Goal: Check status: Check status

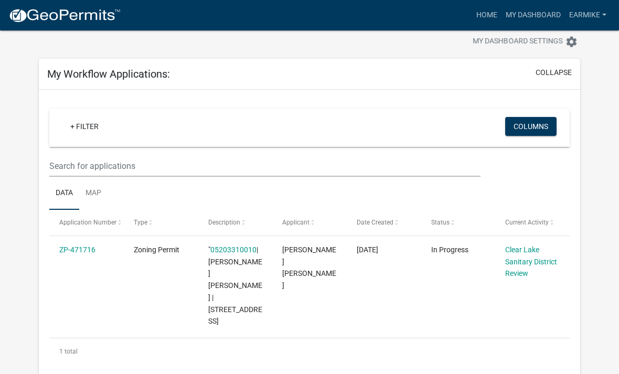
scroll to position [102, 0]
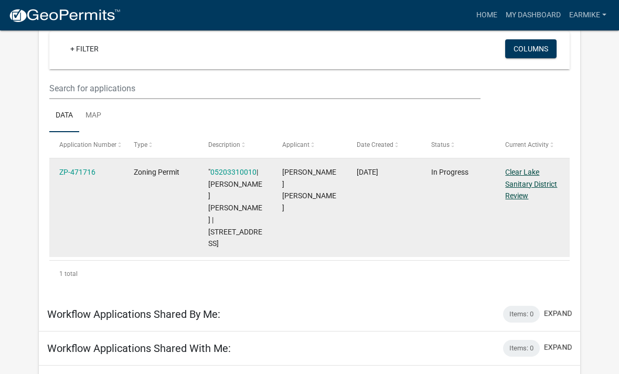
click at [524, 190] on link "Clear Lake Sanitary District Review" at bounding box center [531, 184] width 52 height 33
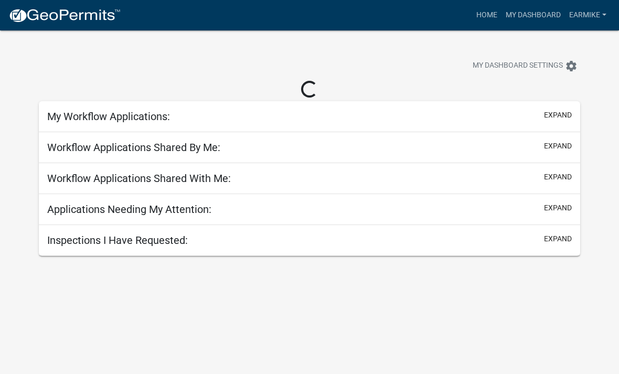
scroll to position [30, 0]
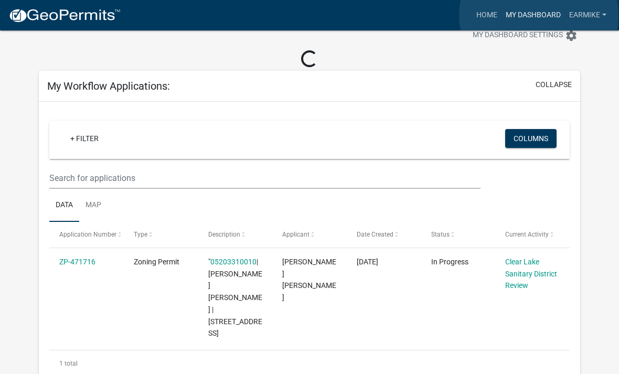
click at [539, 16] on link "My Dashboard" at bounding box center [532, 15] width 63 height 20
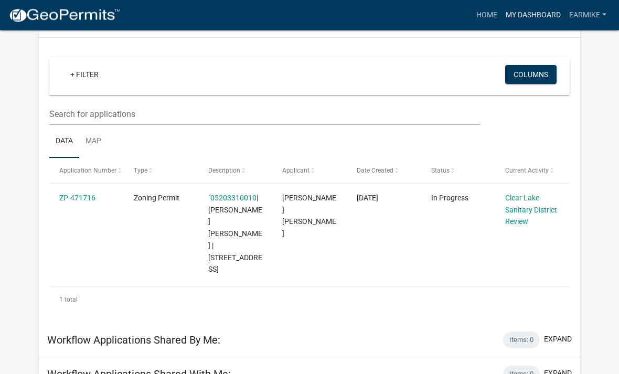
scroll to position [102, 0]
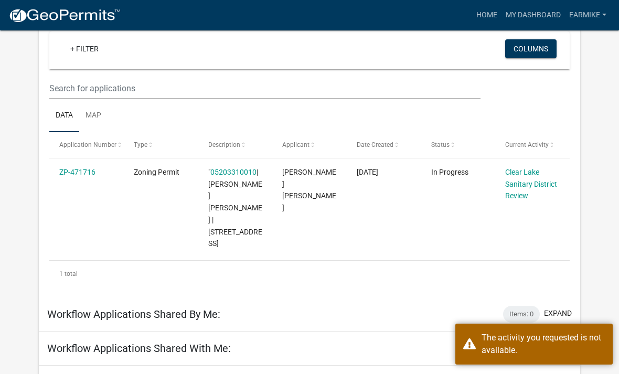
click at [586, 250] on div "My Workflow Applications: collapse + Filter Columns Data Map Application Number…" at bounding box center [309, 207] width 557 height 452
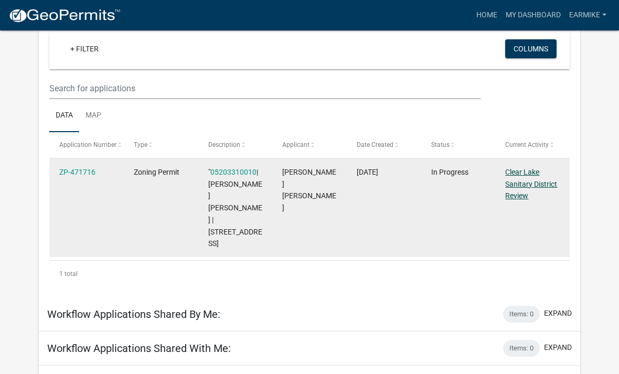
click at [532, 182] on link "Clear Lake Sanitary District Review" at bounding box center [531, 184] width 52 height 33
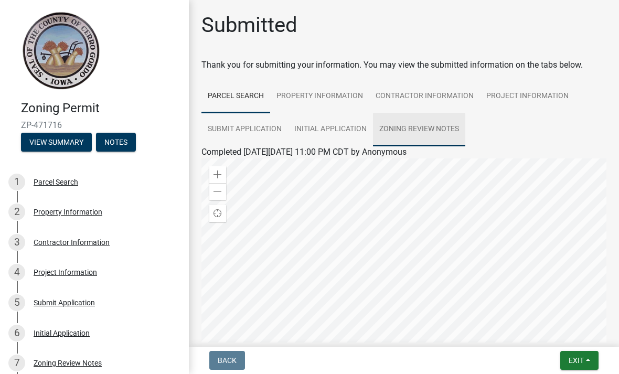
click at [422, 129] on link "Zoning Review Notes" at bounding box center [419, 130] width 92 height 34
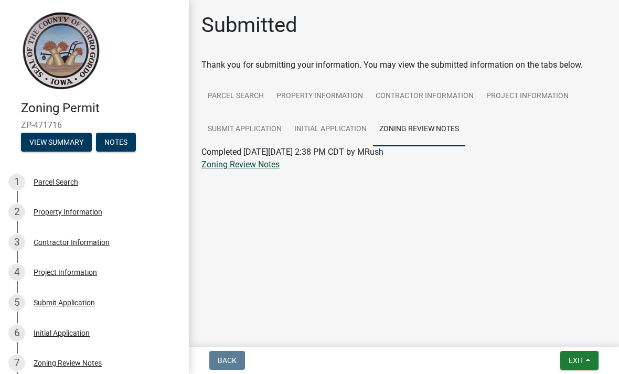
click at [225, 168] on link "Zoning Review Notes" at bounding box center [240, 164] width 78 height 10
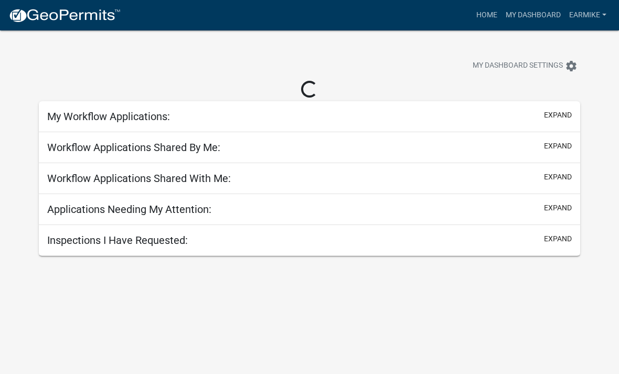
scroll to position [30, 0]
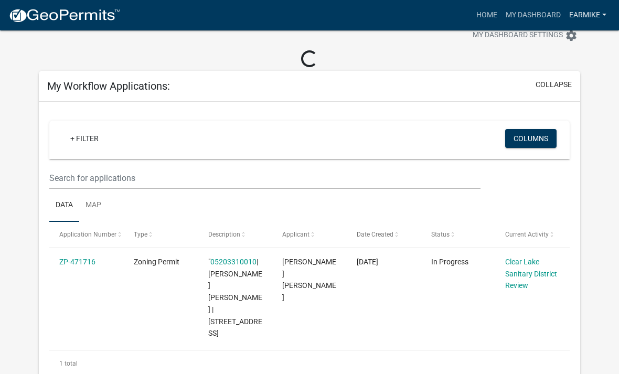
click at [589, 19] on link "EarMike" at bounding box center [588, 15] width 46 height 20
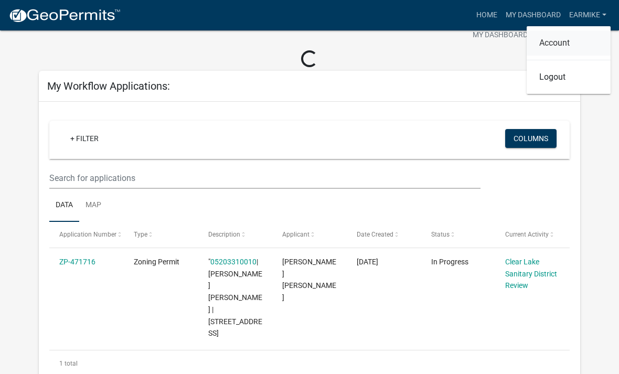
click at [564, 39] on link "Account" at bounding box center [568, 42] width 84 height 25
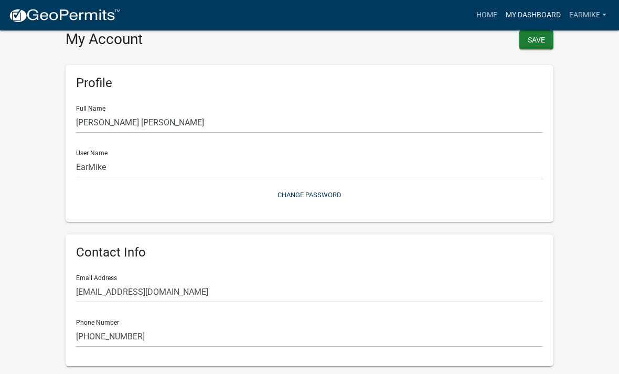
click at [535, 14] on link "My Dashboard" at bounding box center [532, 15] width 63 height 20
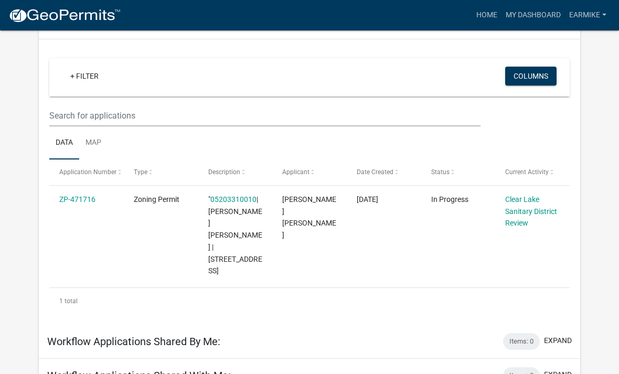
scroll to position [102, 0]
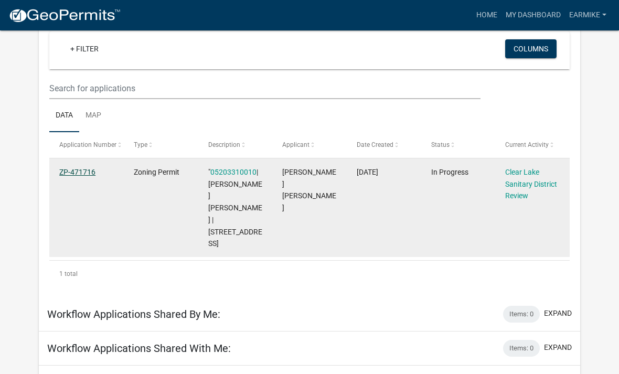
click at [86, 175] on link "ZP-471716" at bounding box center [77, 172] width 36 height 8
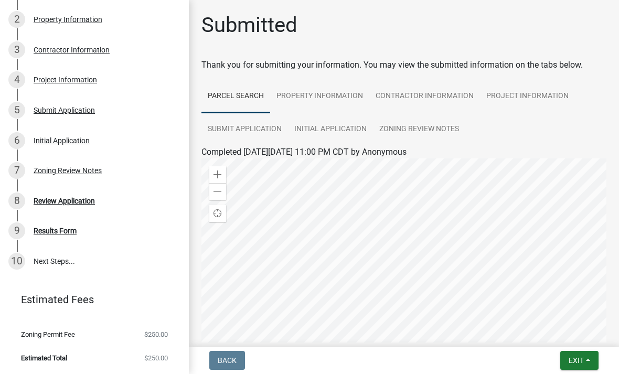
scroll to position [192, 0]
click at [71, 205] on div "8 Review Application" at bounding box center [90, 201] width 164 height 17
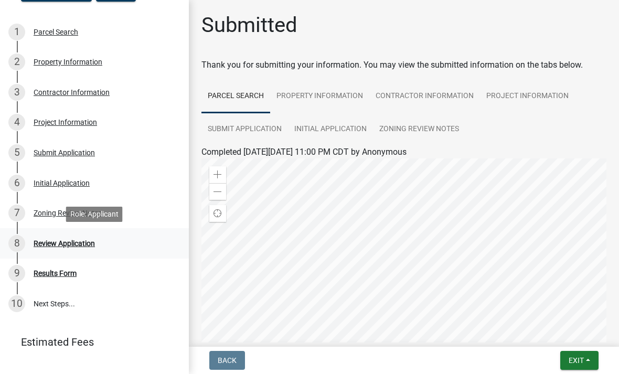
scroll to position [151, 0]
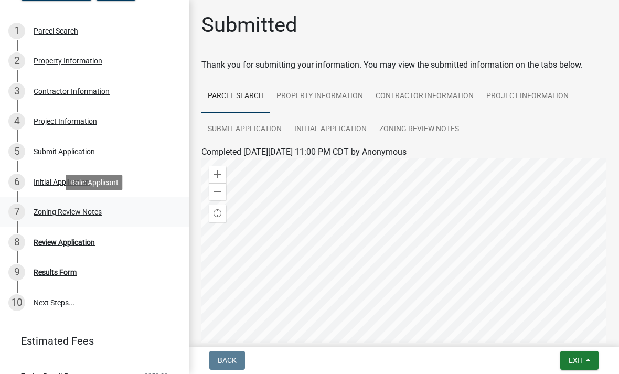
click at [42, 210] on div "Zoning Review Notes" at bounding box center [68, 211] width 68 height 7
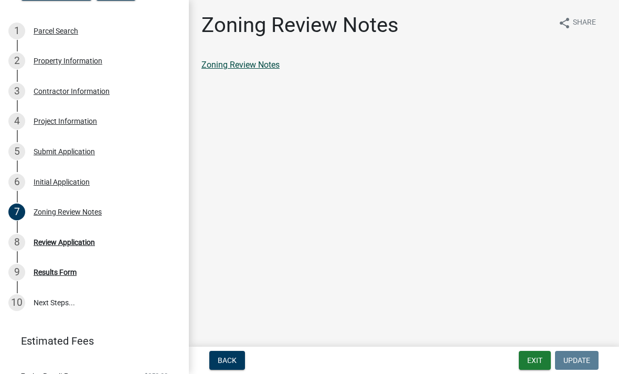
click at [236, 68] on link "Zoning Review Notes" at bounding box center [240, 65] width 78 height 10
click at [57, 273] on div "Results Form" at bounding box center [55, 271] width 43 height 7
click at [57, 245] on div "Review Application" at bounding box center [64, 242] width 61 height 7
click at [54, 248] on div "8 Review Application" at bounding box center [90, 242] width 164 height 17
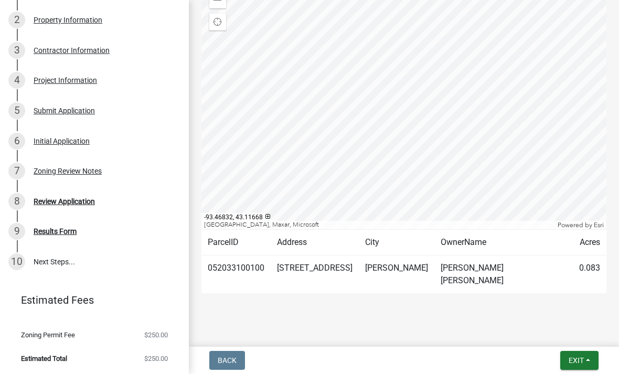
scroll to position [192, 0]
click at [64, 204] on div "Review Application" at bounding box center [64, 201] width 61 height 7
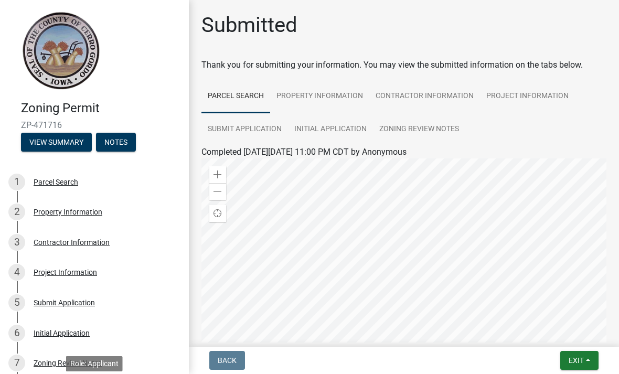
scroll to position [0, 0]
click at [116, 142] on button "Notes" at bounding box center [116, 142] width 40 height 19
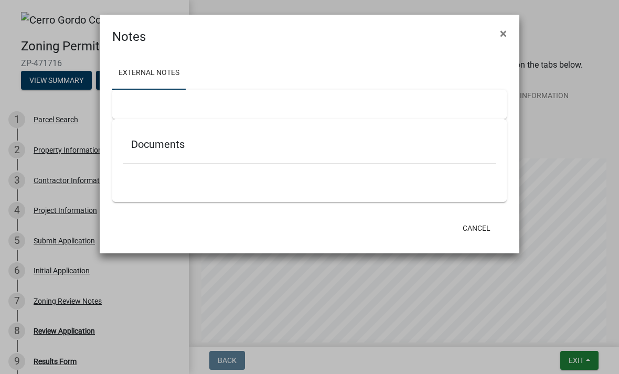
click at [153, 146] on h5 "Documents" at bounding box center [309, 144] width 356 height 13
click at [58, 143] on ngb-modal-window "Notes × External Notes Documents Cancel" at bounding box center [309, 187] width 619 height 374
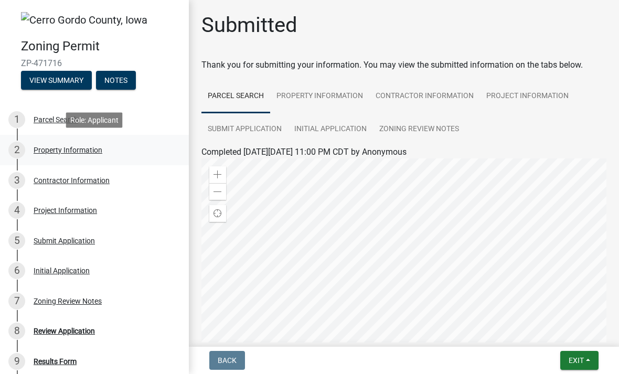
click at [50, 148] on div "Property Information" at bounding box center [68, 149] width 69 height 7
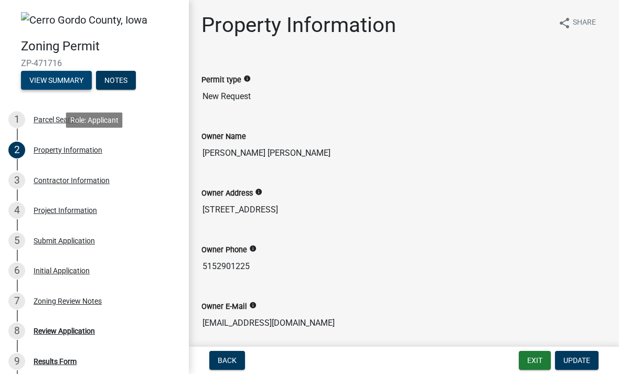
click at [53, 79] on button "View Summary" at bounding box center [56, 80] width 71 height 19
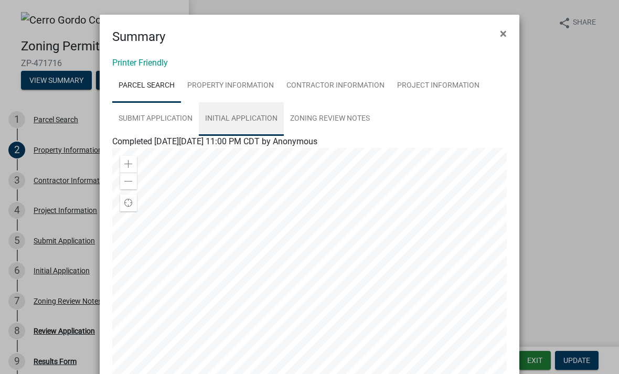
click at [232, 117] on link "Initial Application" at bounding box center [241, 119] width 85 height 34
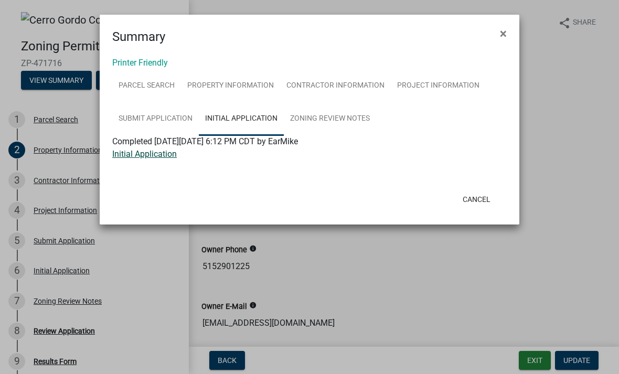
click at [143, 156] on link "Initial Application" at bounding box center [144, 154] width 64 height 10
click at [150, 157] on link "Initial Application" at bounding box center [144, 154] width 64 height 10
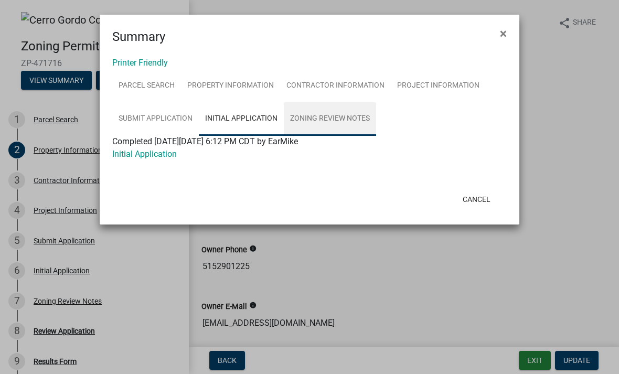
click at [334, 123] on link "Zoning Review Notes" at bounding box center [330, 119] width 92 height 34
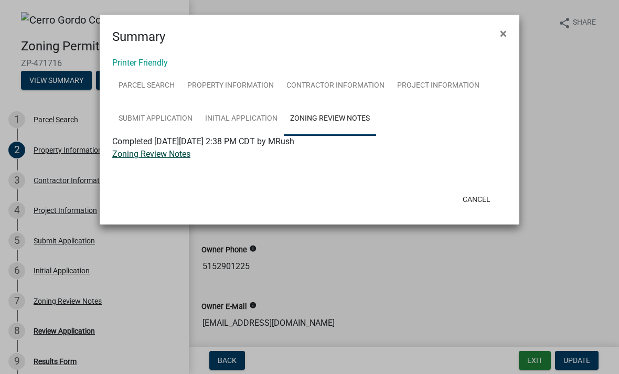
click at [155, 158] on link "Zoning Review Notes" at bounding box center [151, 154] width 78 height 10
click at [159, 158] on link "Zoning Review Notes" at bounding box center [151, 154] width 78 height 10
click at [482, 202] on button "Cancel" at bounding box center [476, 199] width 45 height 19
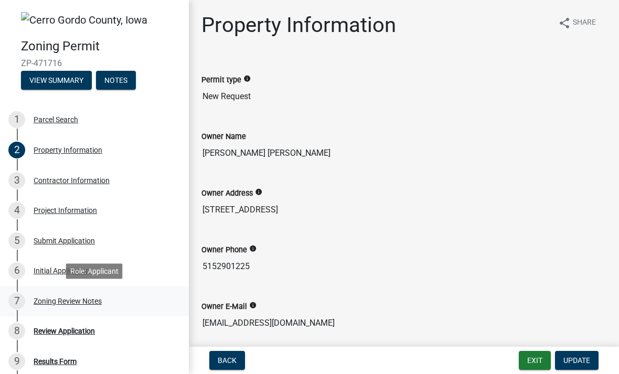
click at [73, 308] on div "7 Zoning Review Notes" at bounding box center [90, 301] width 164 height 17
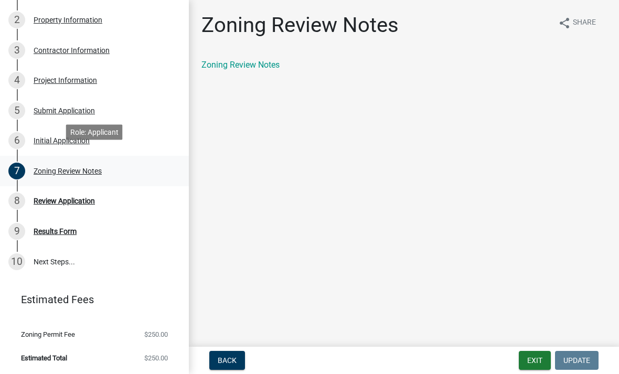
scroll to position [129, 0]
click at [71, 202] on div "Review Application" at bounding box center [64, 201] width 61 height 7
click at [63, 202] on div "Review Application" at bounding box center [64, 201] width 61 height 7
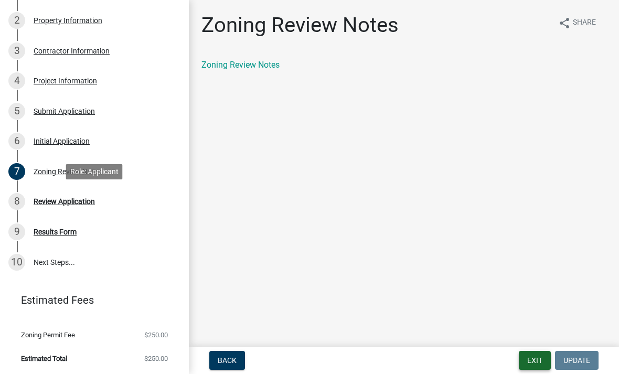
click at [538, 366] on button "Exit" at bounding box center [534, 360] width 32 height 19
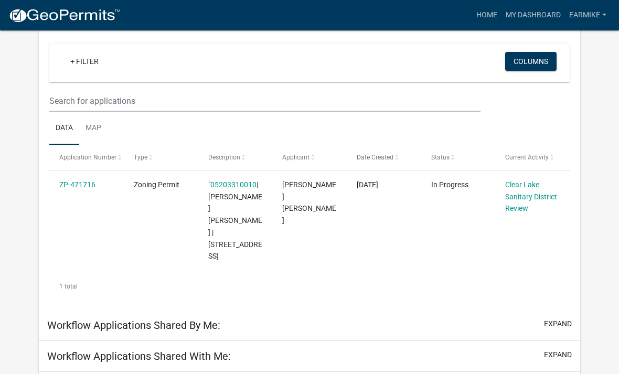
scroll to position [102, 0]
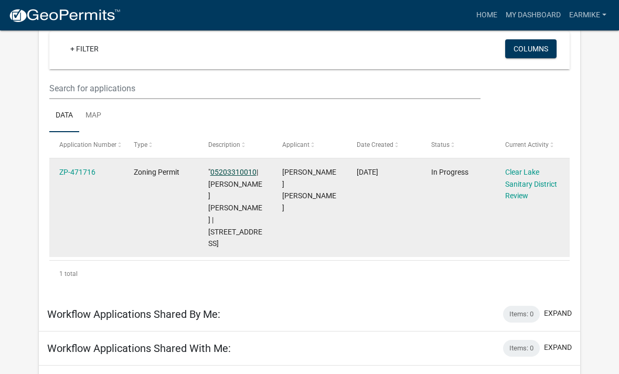
click at [243, 170] on link "05203310010" at bounding box center [233, 172] width 46 height 8
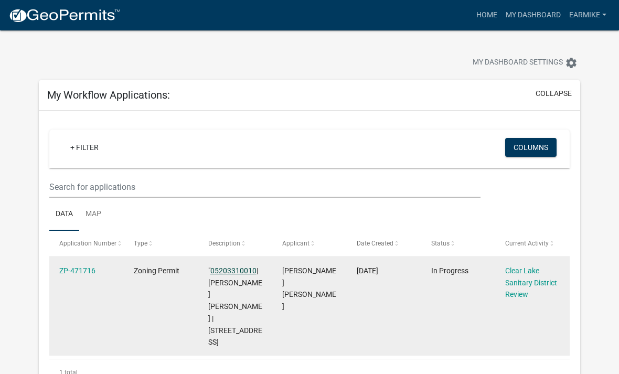
scroll to position [0, 0]
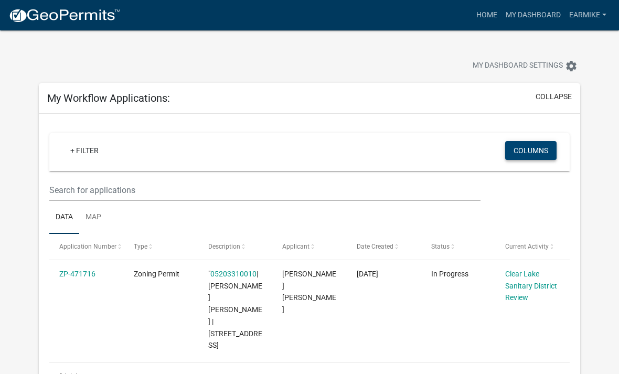
click at [535, 151] on button "Columns" at bounding box center [530, 150] width 51 height 19
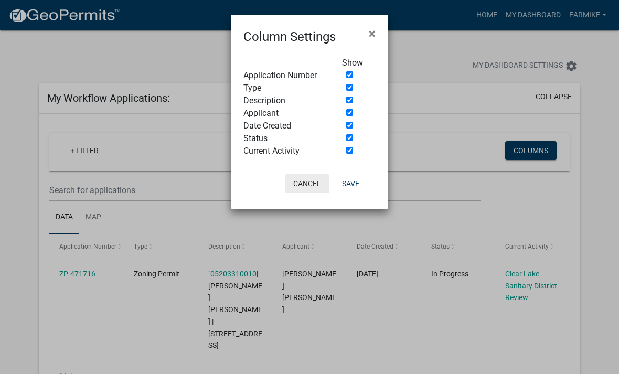
click at [300, 190] on button "Cancel" at bounding box center [307, 183] width 45 height 19
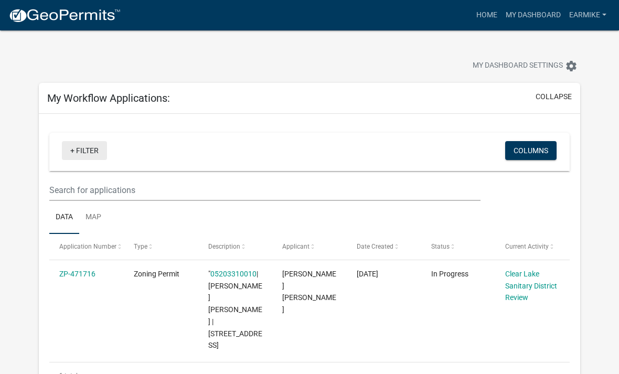
click at [75, 152] on link "+ Filter" at bounding box center [84, 150] width 45 height 19
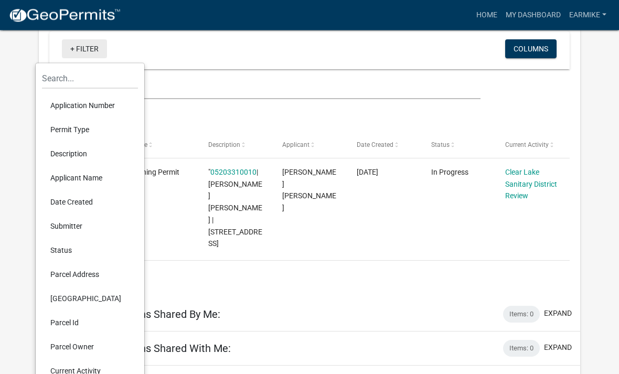
scroll to position [102, 0]
click at [68, 371] on li "Current Activity" at bounding box center [90, 371] width 96 height 24
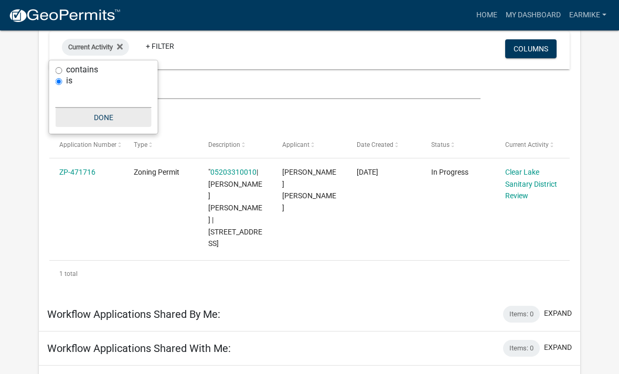
click at [107, 118] on button "Done" at bounding box center [104, 117] width 96 height 19
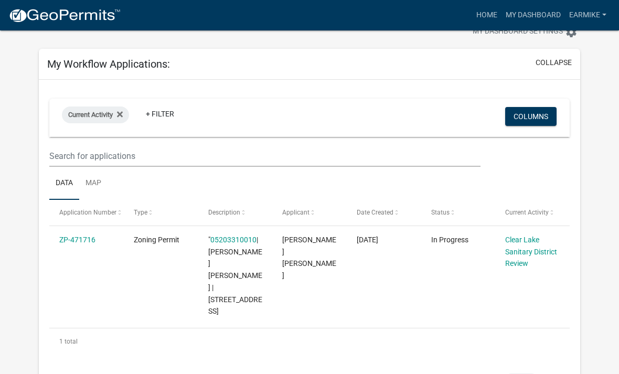
scroll to position [0, 0]
